Goal: Information Seeking & Learning: Learn about a topic

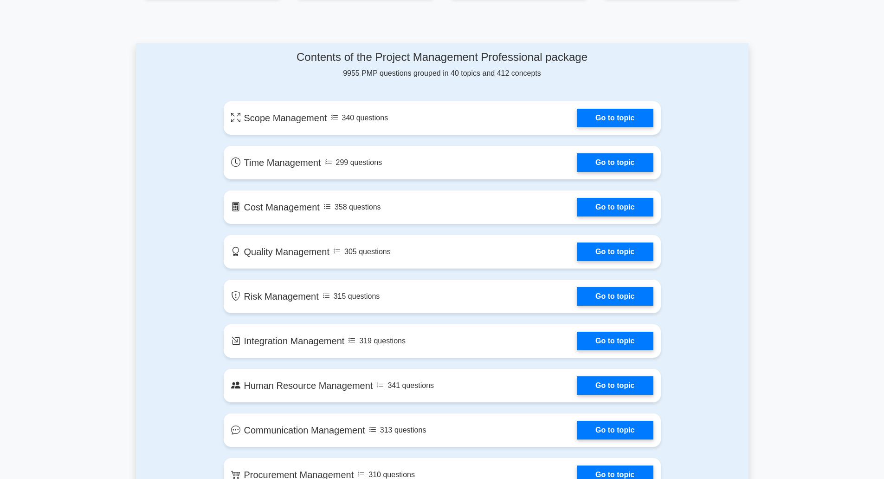
scroll to position [464, 0]
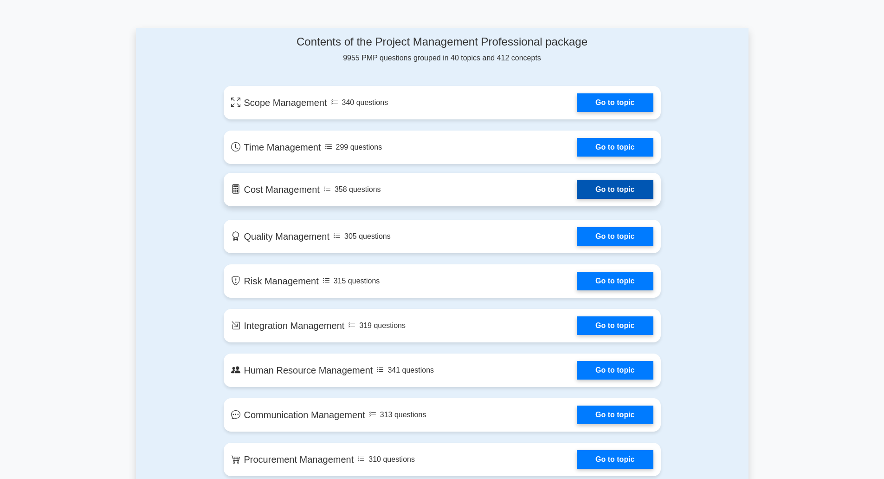
click at [577, 196] on link "Go to topic" at bounding box center [615, 189] width 76 height 19
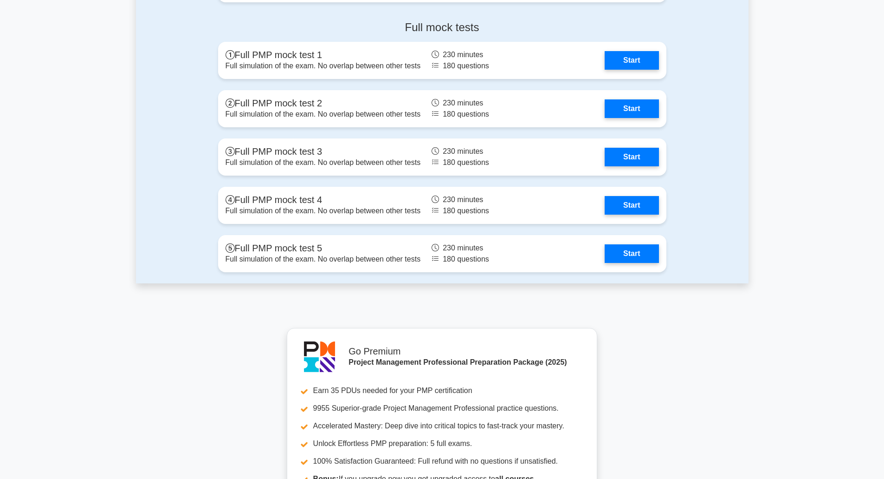
scroll to position [3018, 0]
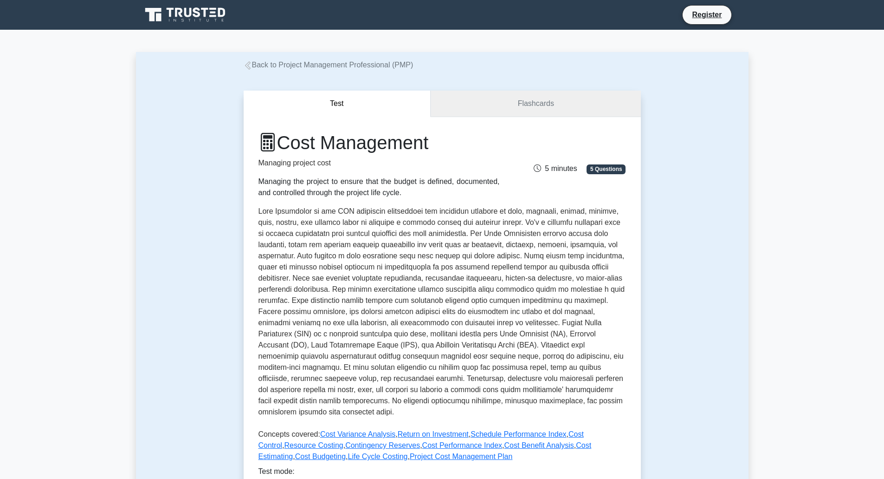
click at [532, 115] on link "Flashcards" at bounding box center [536, 104] width 210 height 26
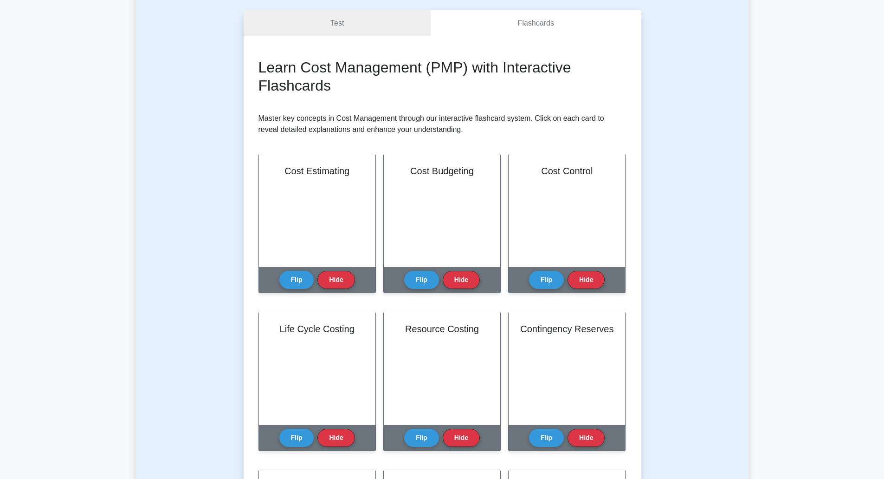
scroll to position [46, 0]
